Goal: Task Accomplishment & Management: Use online tool/utility

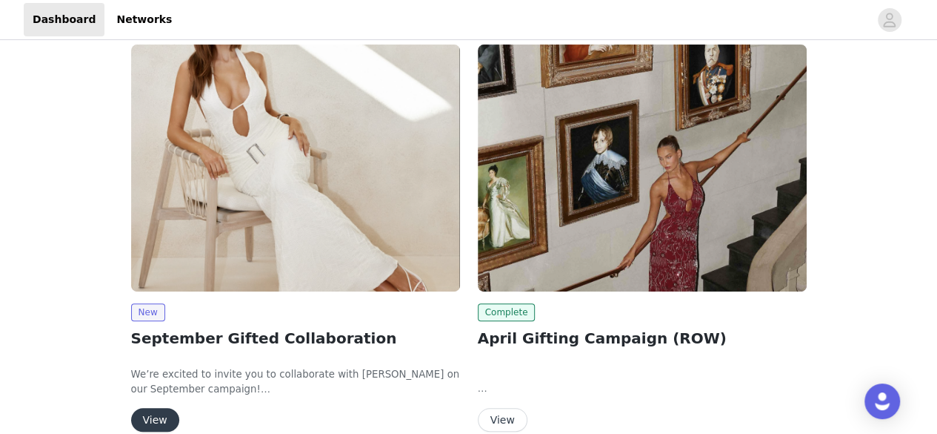
scroll to position [193, 0]
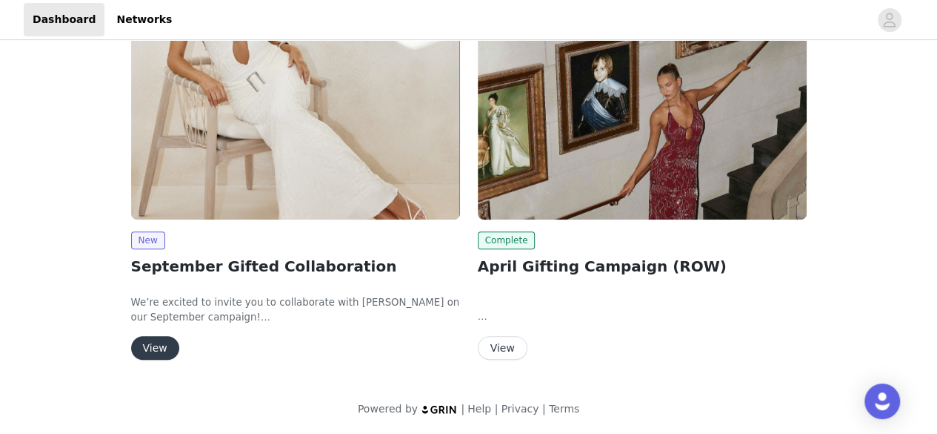
click at [157, 349] on button "View" at bounding box center [155, 348] width 48 height 24
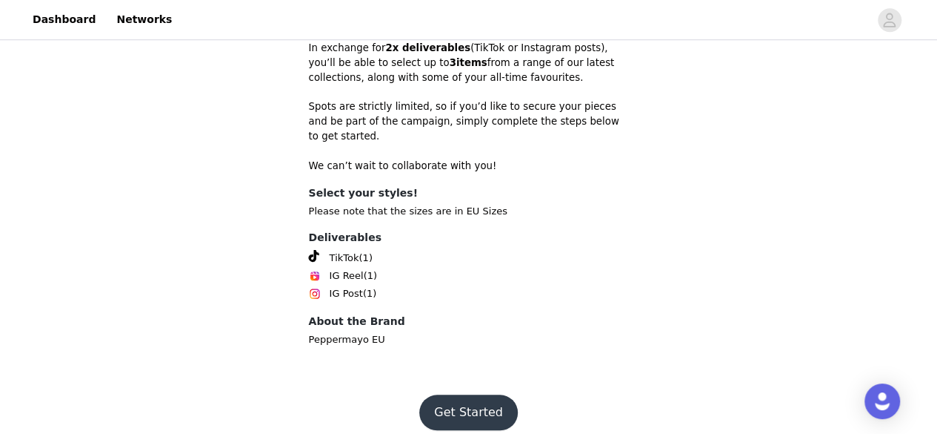
click at [448, 394] on button "Get Started" at bounding box center [468, 412] width 99 height 36
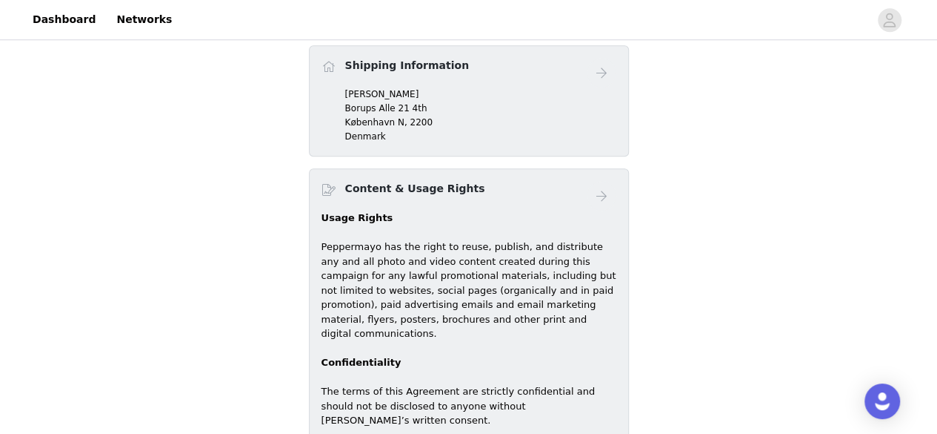
scroll to position [421, 0]
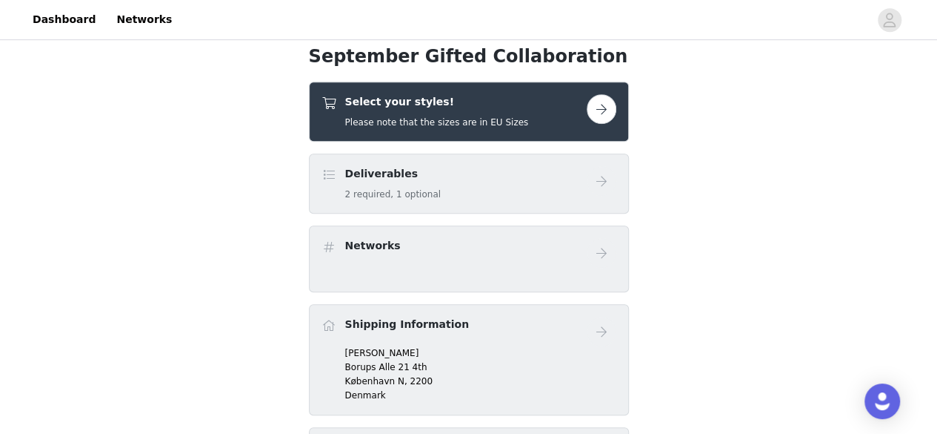
click at [479, 121] on h5 "Please note that the sizes are in EU Sizes" at bounding box center [437, 122] width 184 height 13
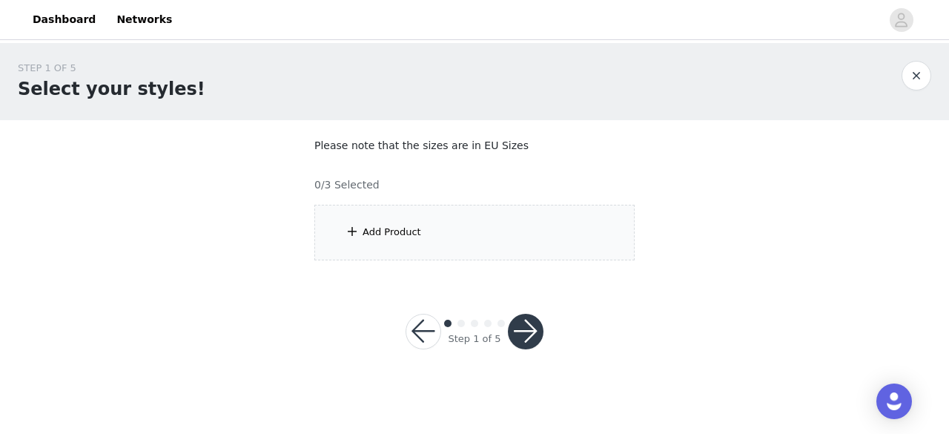
click at [436, 235] on div "Add Product" at bounding box center [474, 233] width 320 height 56
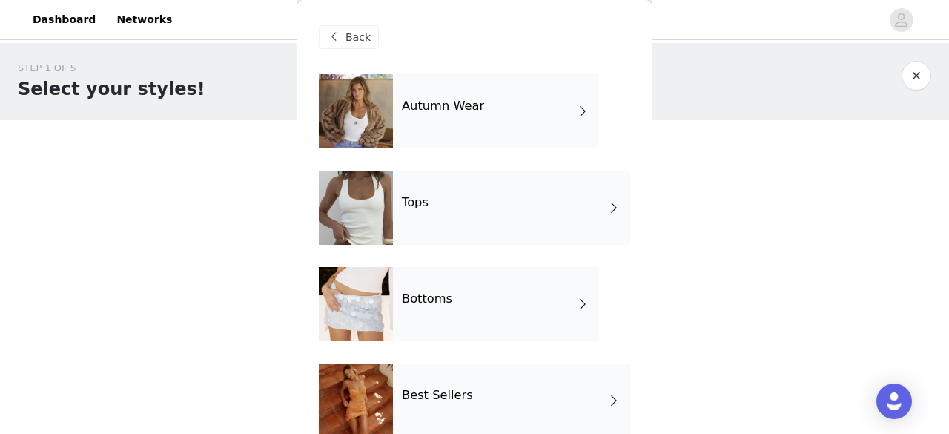
drag, startPoint x: 489, startPoint y: 110, endPoint x: 415, endPoint y: 101, distance: 74.7
click at [415, 101] on h4 "Autumn Wear" at bounding box center [443, 105] width 82 height 13
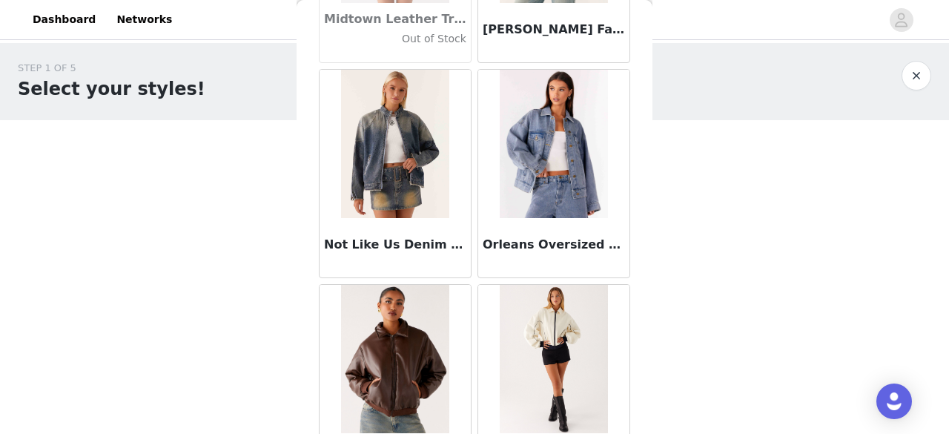
scroll to position [1829, 0]
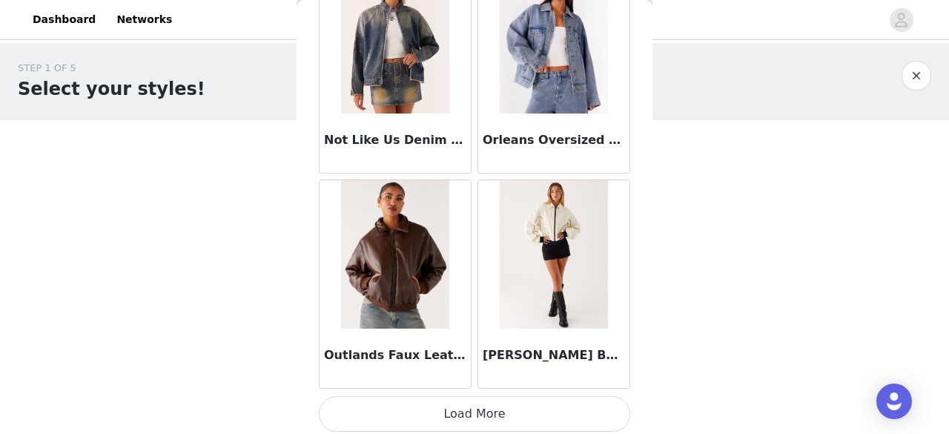
click at [499, 404] on button "Load More" at bounding box center [474, 414] width 311 height 36
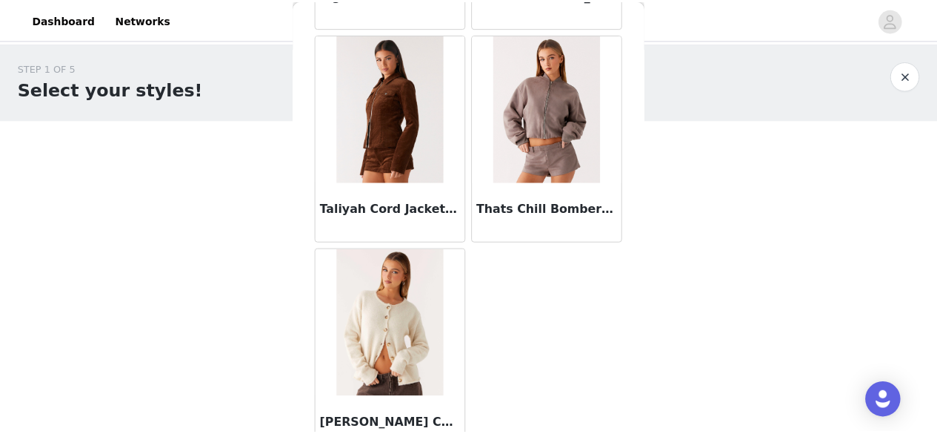
scroll to position [2639, 0]
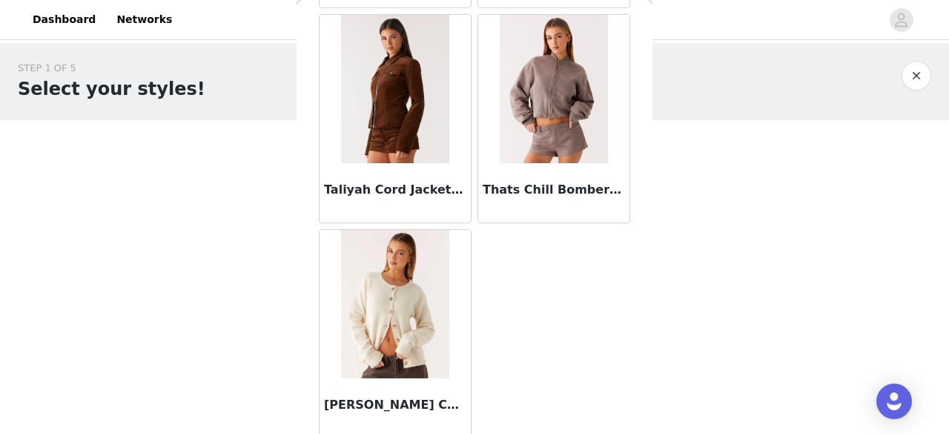
click at [917, 61] on button "button" at bounding box center [916, 76] width 30 height 30
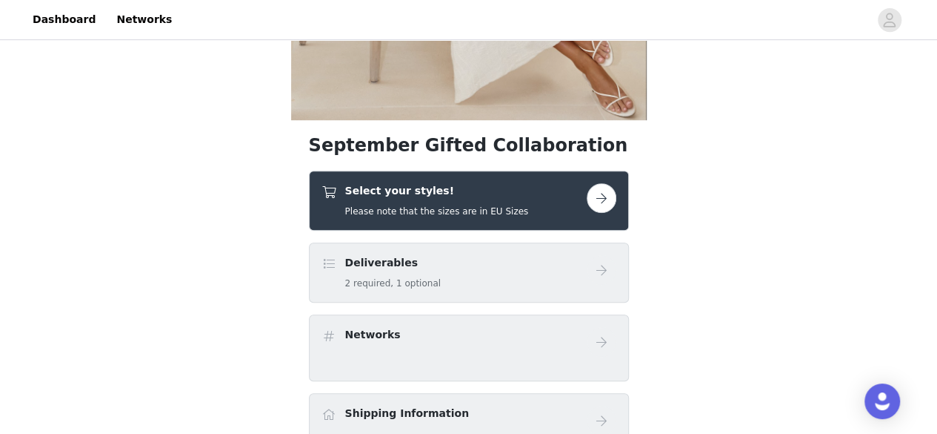
scroll to position [222, 0]
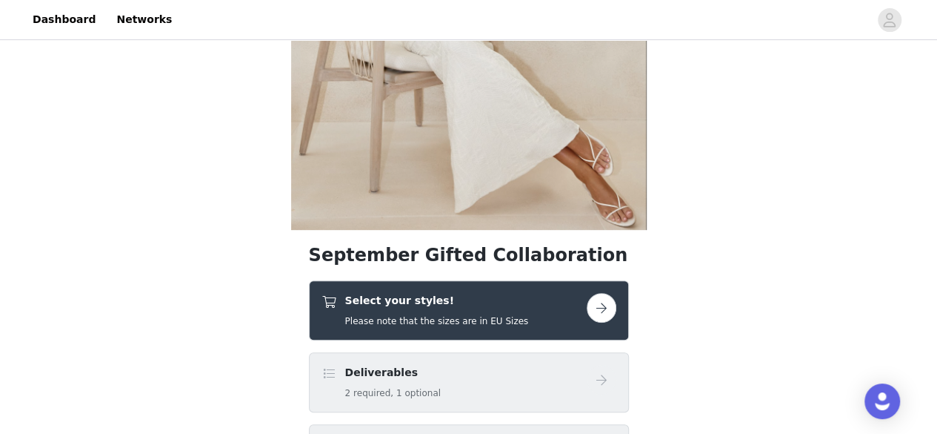
click at [415, 293] on h4 "Select your styles!" at bounding box center [437, 301] width 184 height 16
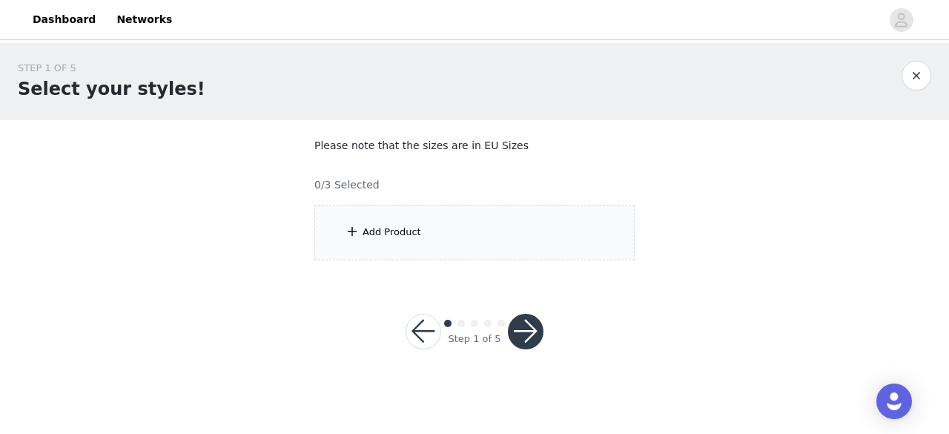
click at [451, 189] on div "0/3 Selected" at bounding box center [474, 178] width 320 height 27
click at [442, 227] on div "Add Product" at bounding box center [474, 233] width 320 height 56
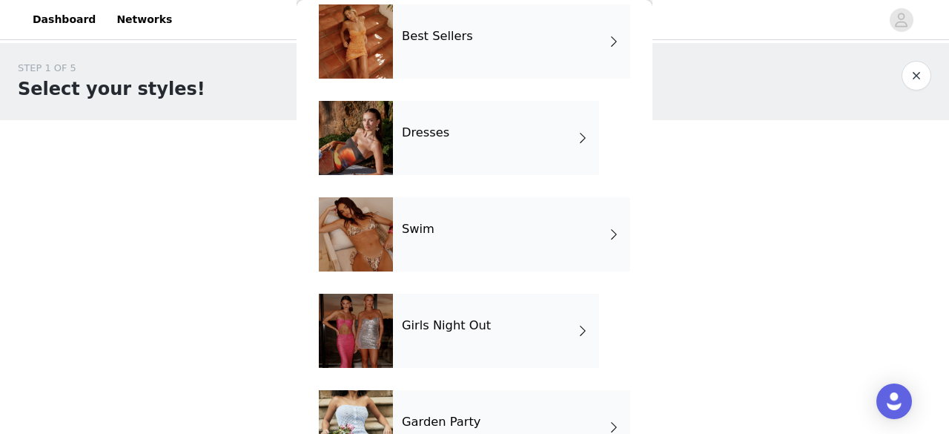
scroll to position [210, 0]
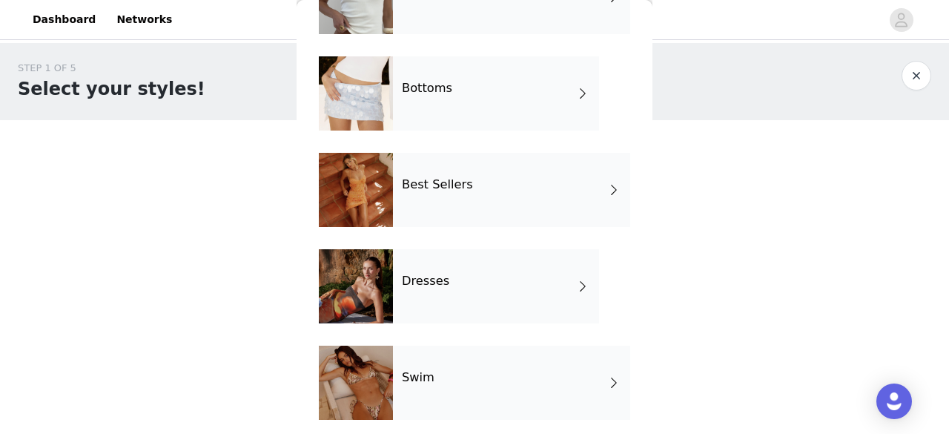
click at [480, 202] on div "Best Sellers" at bounding box center [511, 190] width 237 height 74
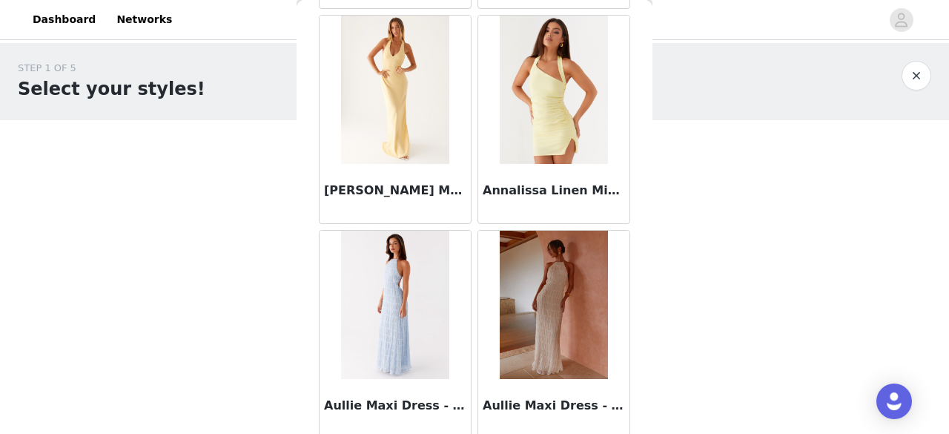
scroll to position [1829, 0]
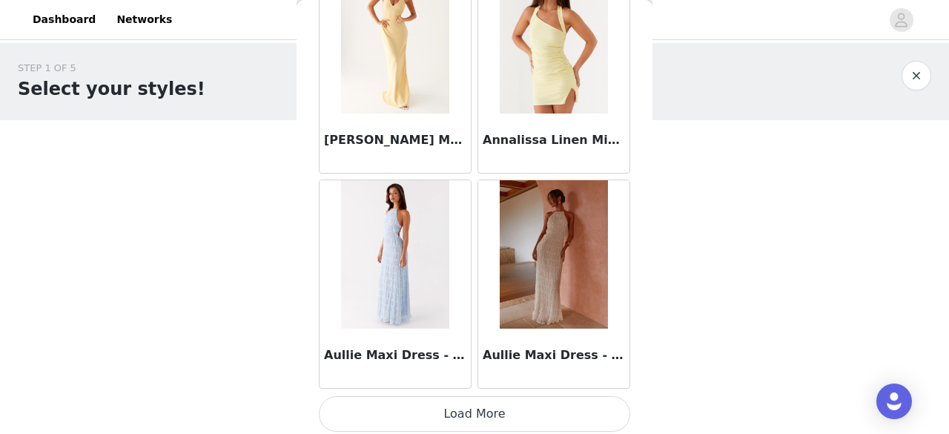
click at [497, 413] on button "Load More" at bounding box center [474, 414] width 311 height 36
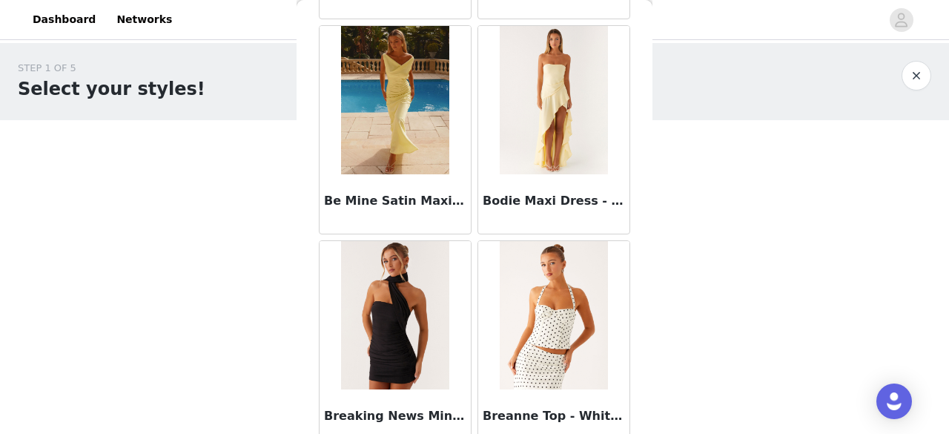
scroll to position [2644, 0]
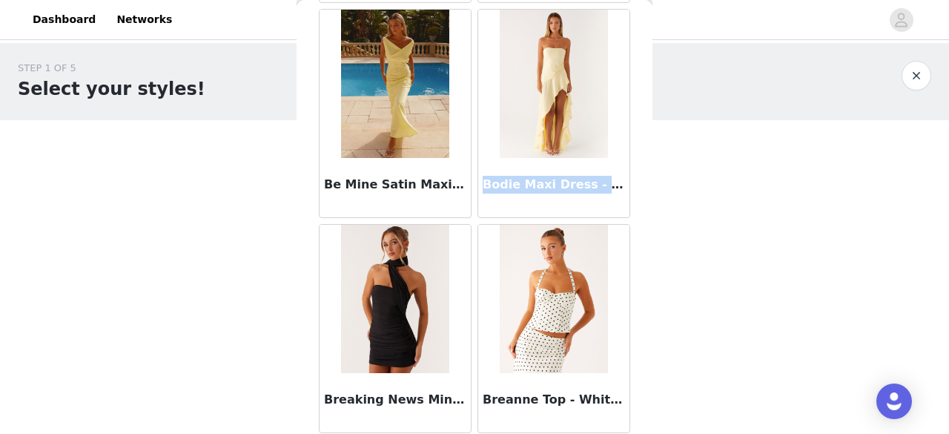
drag, startPoint x: 476, startPoint y: 175, endPoint x: 611, endPoint y: 170, distance: 135.7
click at [611, 170] on div "Bodie Maxi Dress - Pastel Yellow" at bounding box center [553, 187] width 151 height 59
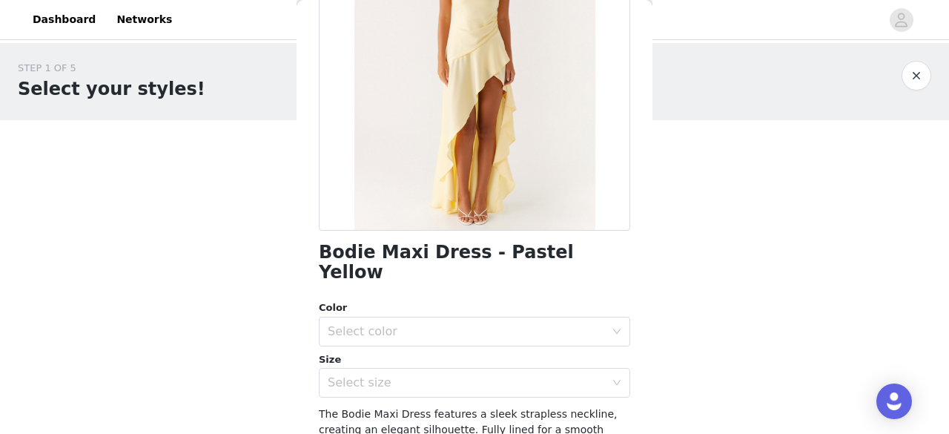
scroll to position [296, 0]
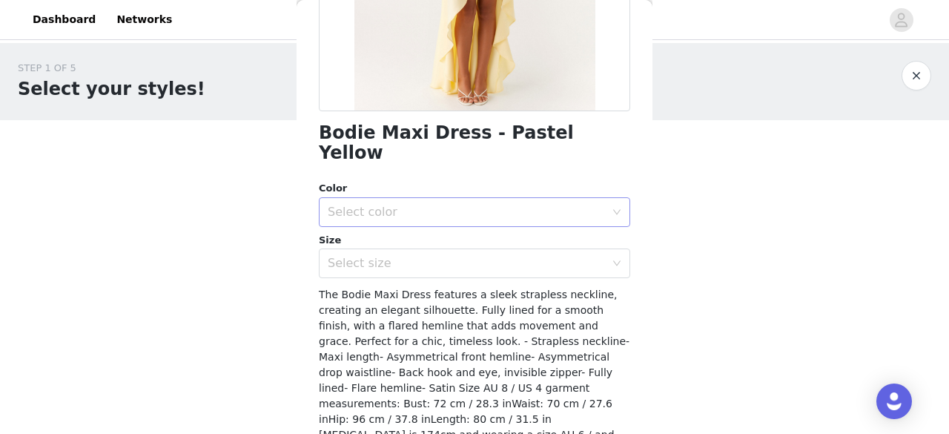
click at [454, 205] on div "Select color" at bounding box center [466, 212] width 277 height 15
click at [436, 229] on li "Pastel Yellow" at bounding box center [469, 225] width 300 height 24
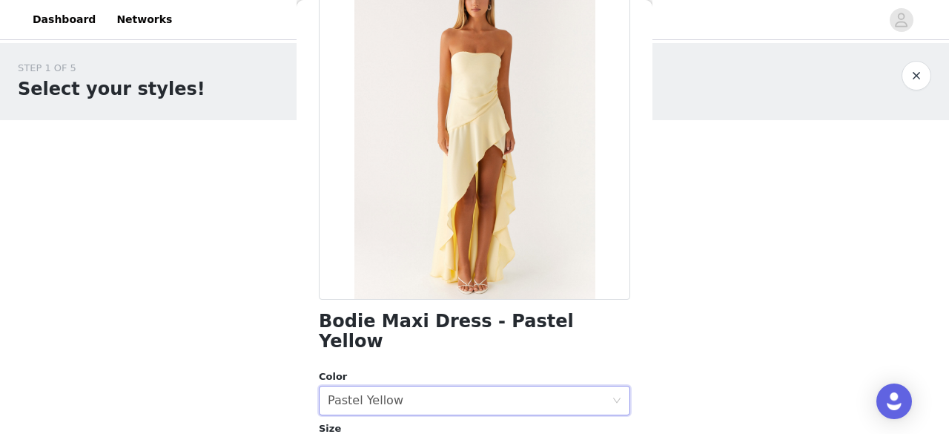
scroll to position [0, 0]
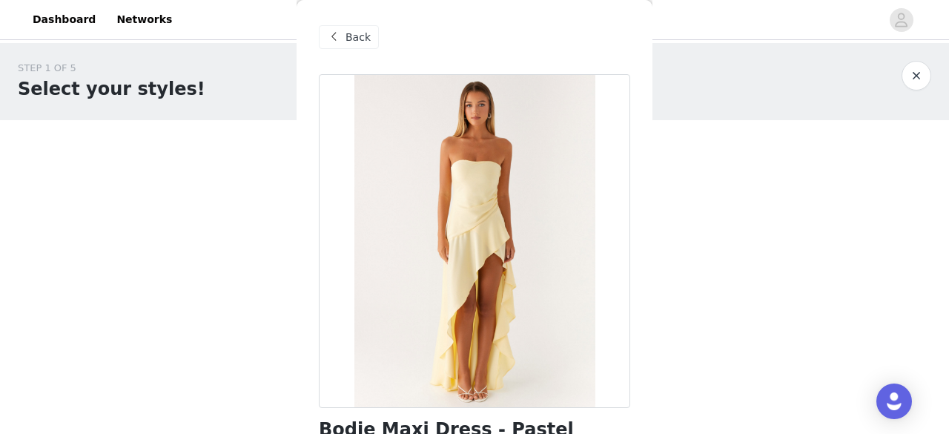
click at [344, 38] on div "Back" at bounding box center [349, 37] width 60 height 24
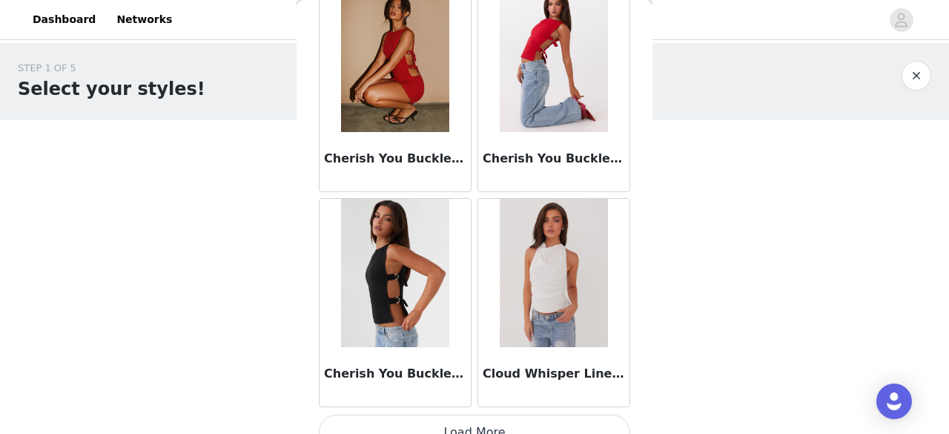
scroll to position [3973, 0]
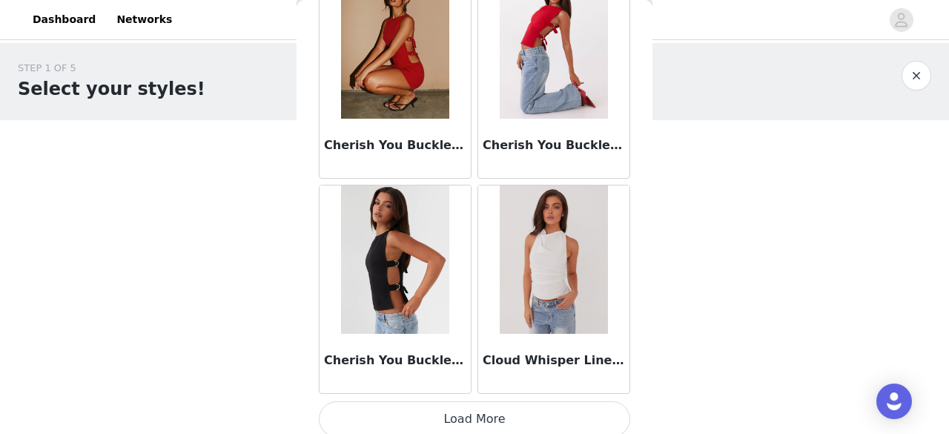
click at [478, 402] on button "Load More" at bounding box center [474, 419] width 311 height 36
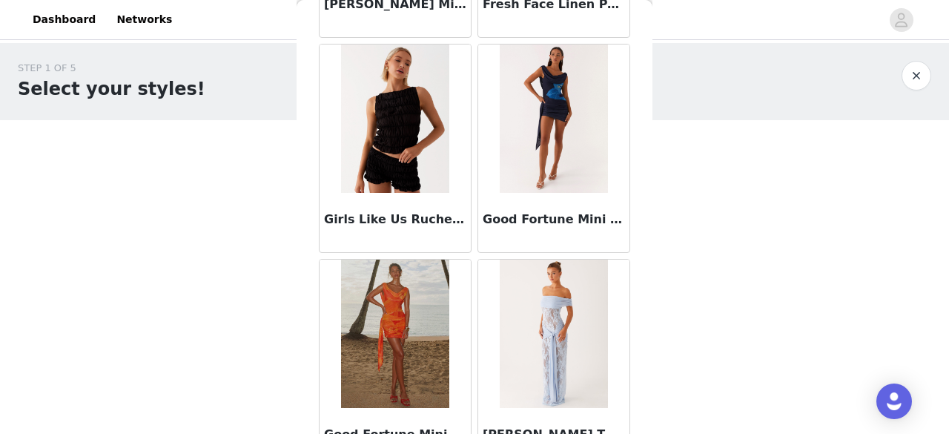
scroll to position [6116, 0]
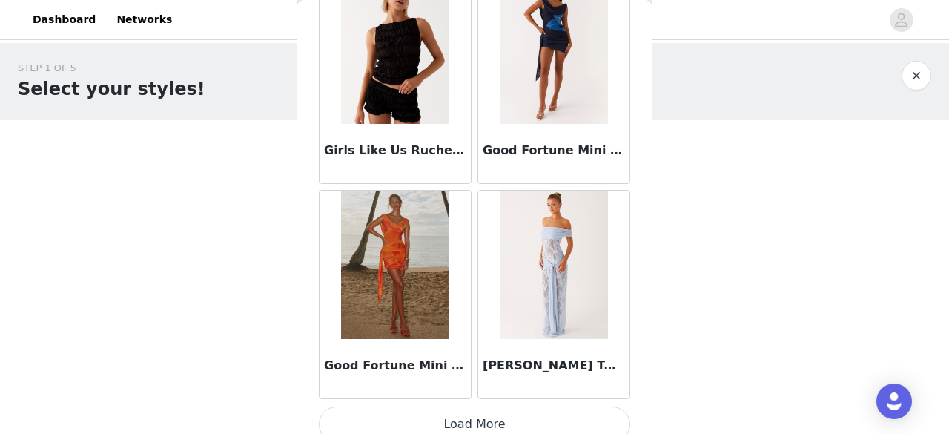
click at [449, 408] on button "Load More" at bounding box center [474, 424] width 311 height 36
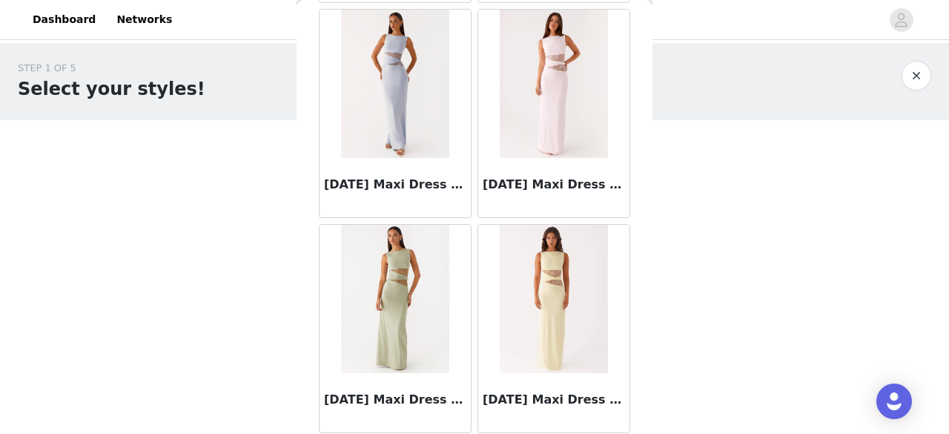
scroll to position [8261, 0]
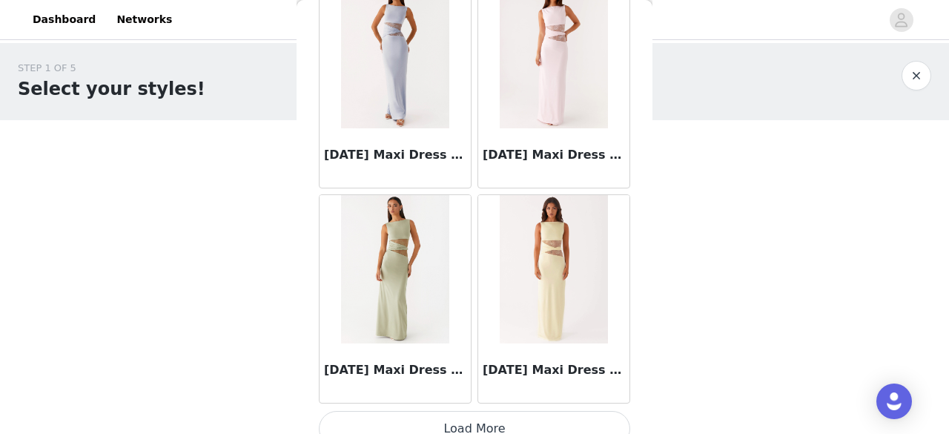
click at [473, 413] on button "Load More" at bounding box center [474, 429] width 311 height 36
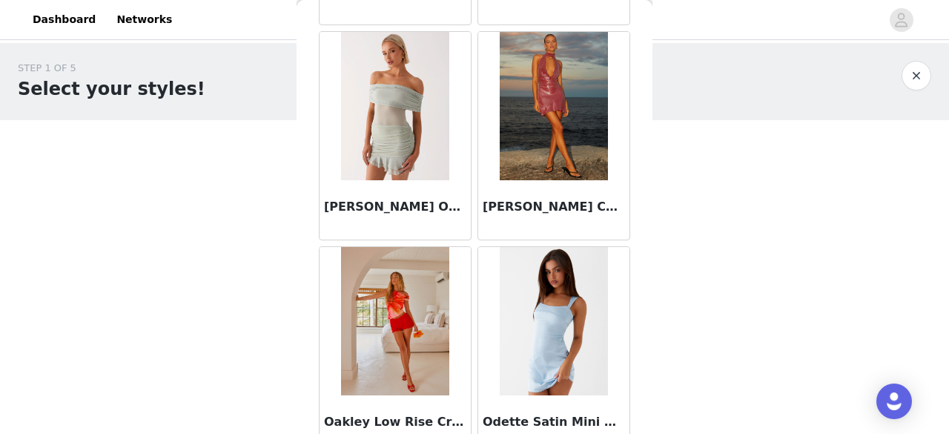
scroll to position [10405, 0]
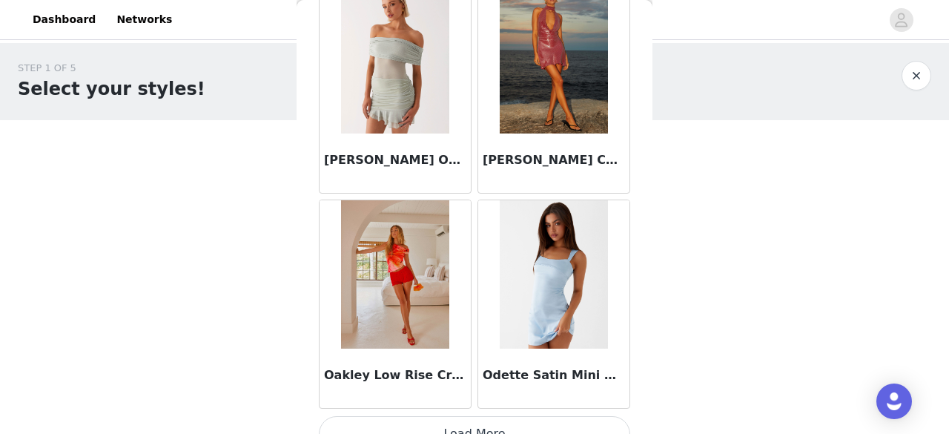
click at [471, 416] on button "Load More" at bounding box center [474, 434] width 311 height 36
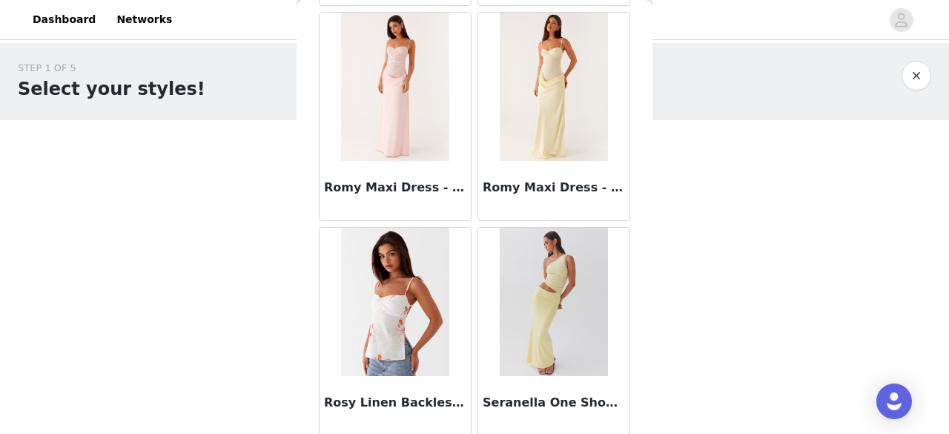
scroll to position [12549, 0]
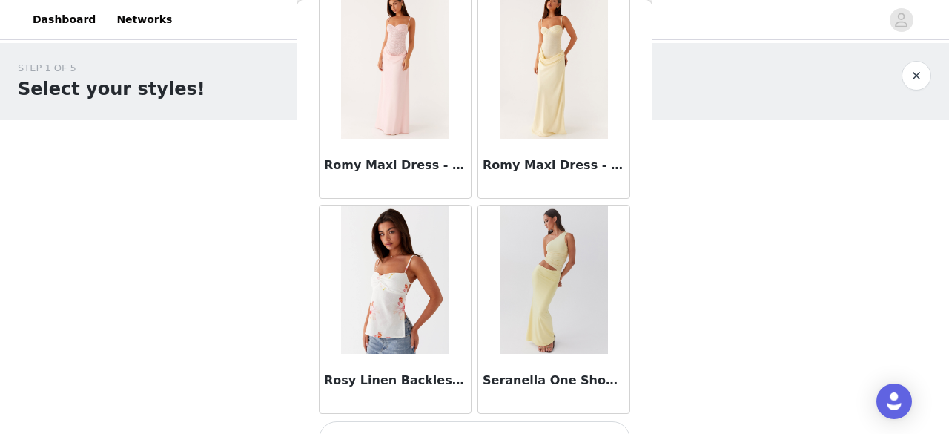
click at [459, 421] on button "Load More" at bounding box center [474, 439] width 311 height 36
